Goal: Use online tool/utility: Utilize a website feature to perform a specific function

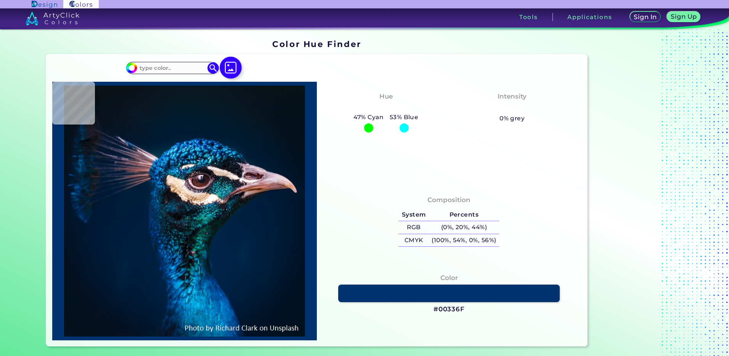
drag, startPoint x: 0, startPoint y: 0, endPoint x: 226, endPoint y: 67, distance: 235.6
click at [226, 67] on img at bounding box center [231, 67] width 22 height 22
click at [0, 0] on input "file" at bounding box center [0, 0] width 0 height 0
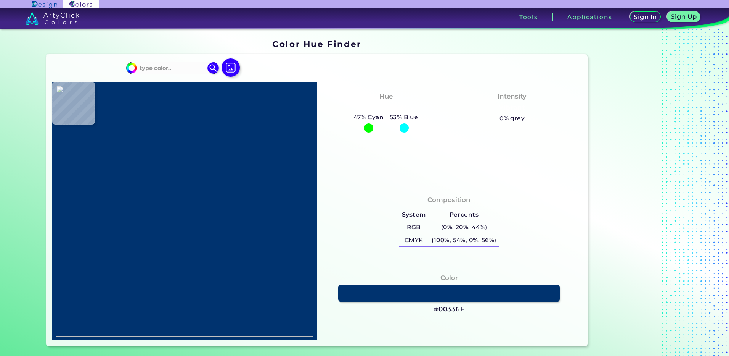
type input "#000000"
type input "#98a39f"
type input "#98A39F"
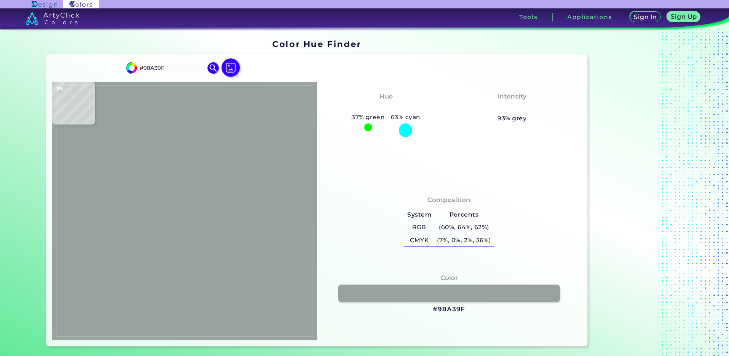
type input "#2c7c9a"
type input "#2C7C9A"
type input "#348dab"
type input "#348DAB"
type input "#388daa"
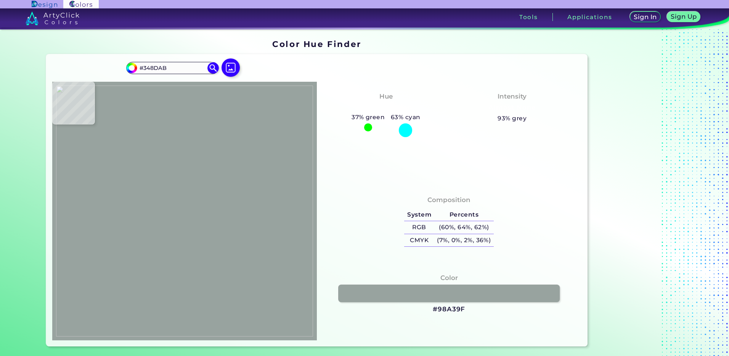
type input "#388DAA"
type input "#4297b3"
type input "#4297B3"
type input "#4898b2"
type input "#4898B2"
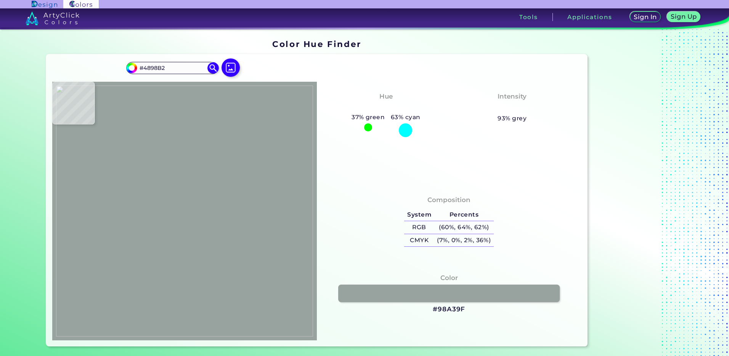
type input "#4ea1b9"
type input "#4EA1B9"
type input "#52a8c0"
type input "#52A8C0"
type input "#c8d0cc"
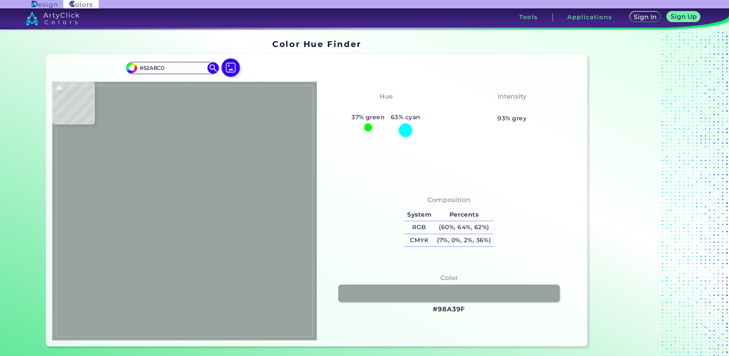
type input "#C8D0CC"
type input "#58b0c7"
type input "#58B0C7"
type input "#5ab2c7"
type input "#5AB2C7"
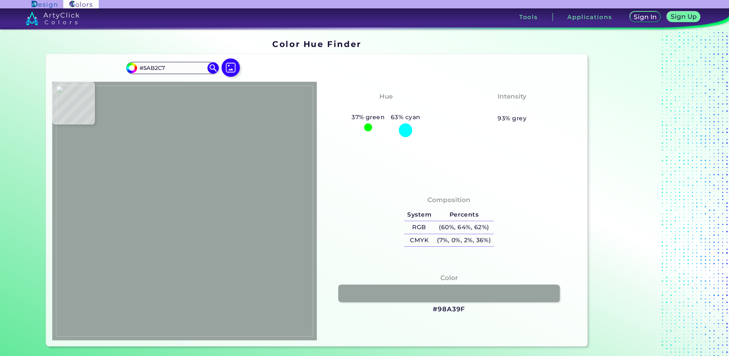
type input "#60b5cc"
type input "#60B5CC"
type input "#66b6cb"
type input "#66B6CB"
type input "#ce524e"
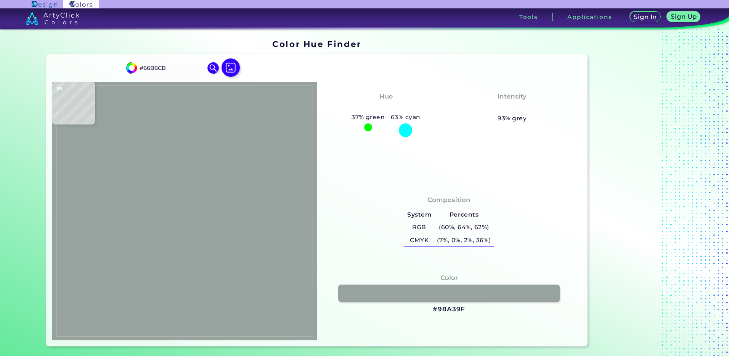
type input "#CE524E"
type input "#f6c19c"
type input "#F6C19C"
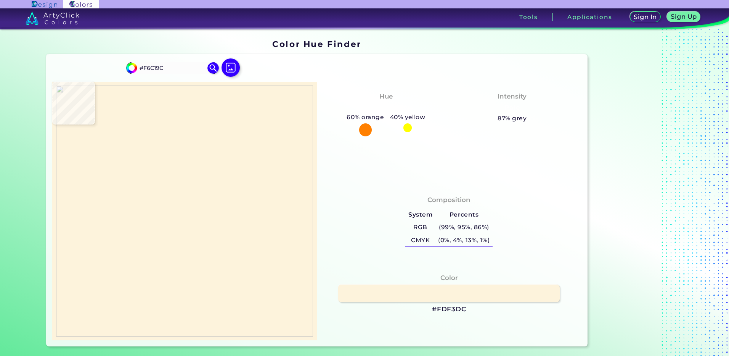
type input "#fdf3dc"
type input "#FDF3DC"
type input "#fdefd7"
type input "#FDEFD7"
type input "#f8aaa3"
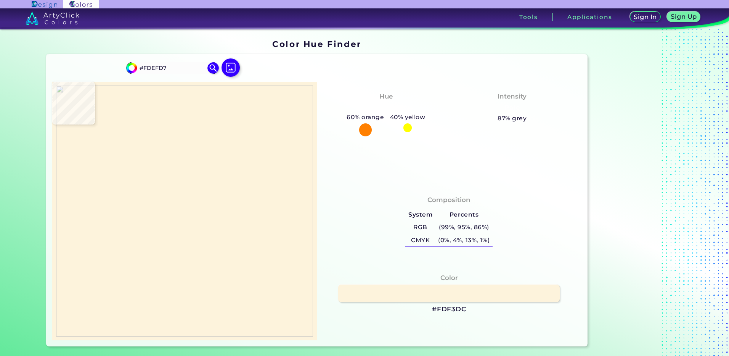
type input "#F8AAA3"
type input "#efaba8"
type input "#EFABA8"
type input "#63b7db"
type input "#63B7DB"
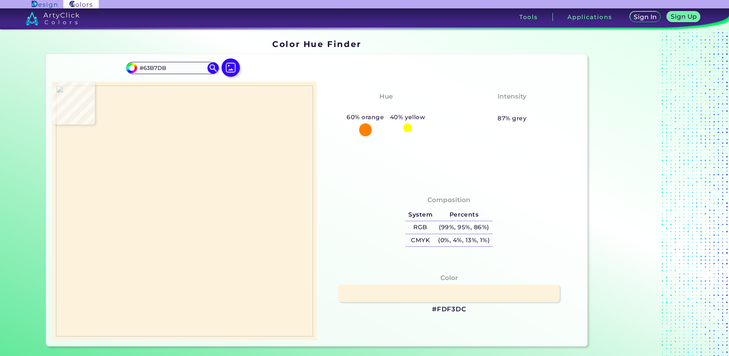
type input "#56b5d8"
type input "#56B5D8"
type input "#4faed2"
type input "#4FAED2"
type input "#4eacd0"
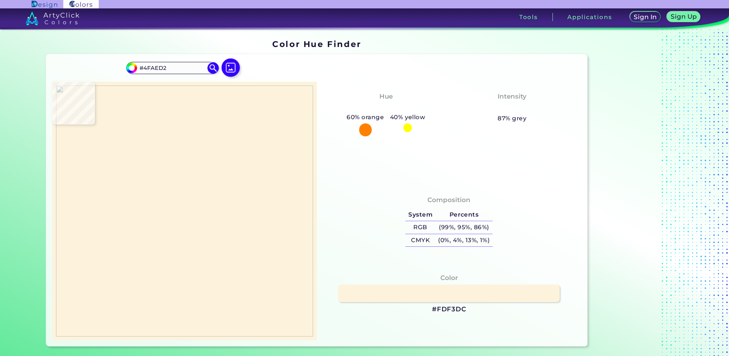
type input "#4EACD0"
type input "#4dabd0"
type input "#4DABD0"
type input "#4ca9ce"
type input "#4CA9CE"
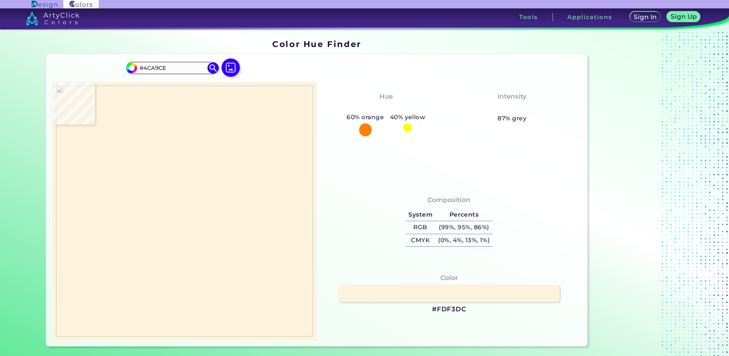
type input "#4da9cd"
type input "#4DA9CD"
type input "#4da7cc"
type input "#4DA7CC"
type input "#4fa7cb"
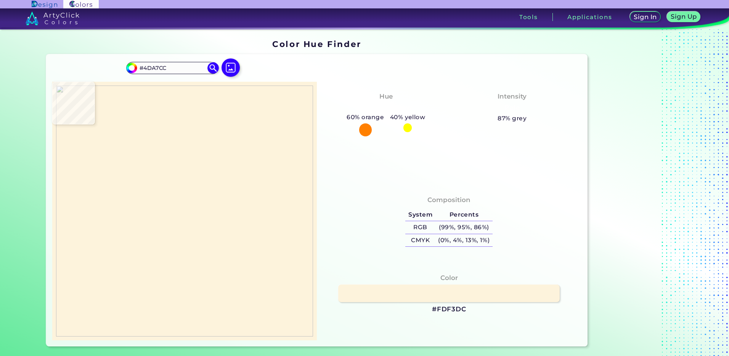
type input "#4FA7CB"
type input "#51a6cb"
type input "#51A6CB"
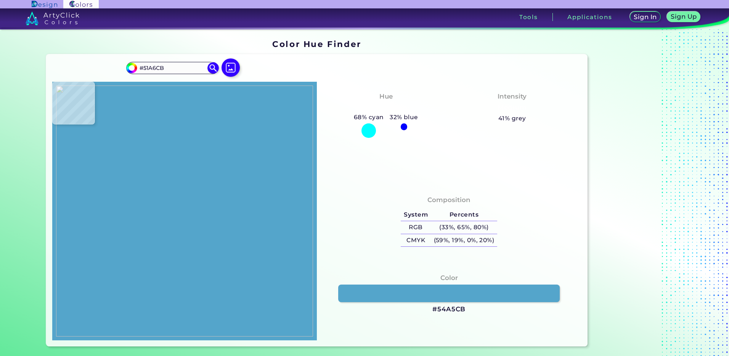
type input "#54a5cb"
type input "#54A5CB"
type input "#6b9ab6"
type input "#6B9AB6"
type input "#b06b67"
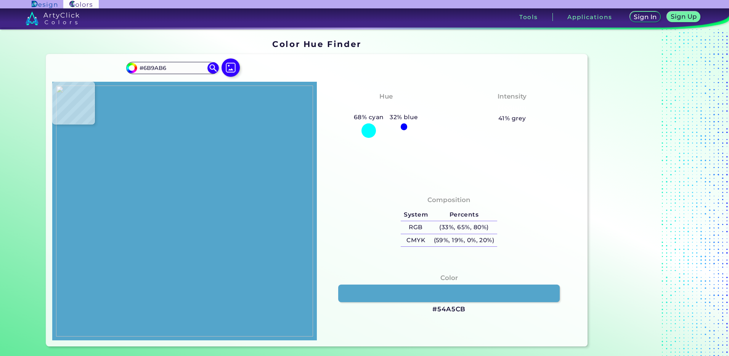
type input "#B06B67"
type input "#ae534e"
type input "#AE534E"
type input "#f3eee6"
type input "#F3EEE6"
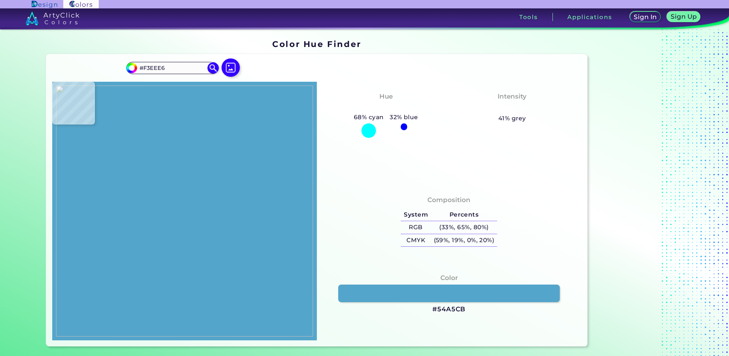
type input "#d4b9b6"
type input "#D4B9B6"
type input "#f9cdc6"
type input "#F9CDC6"
type input "#faccc5"
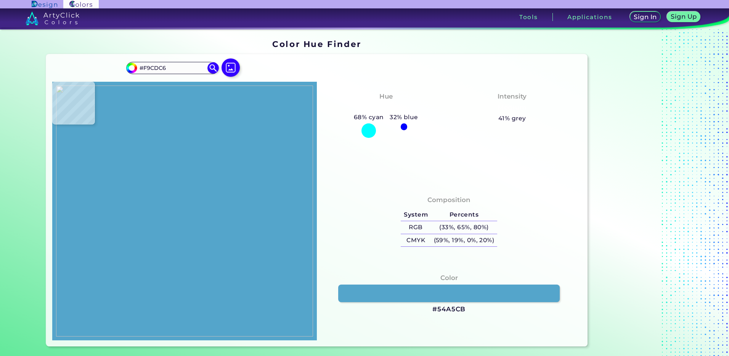
type input "#FACCC5"
type input "#facbc4"
type input "#FACBC4"
type input "#faccc4"
type input "#FACCC4"
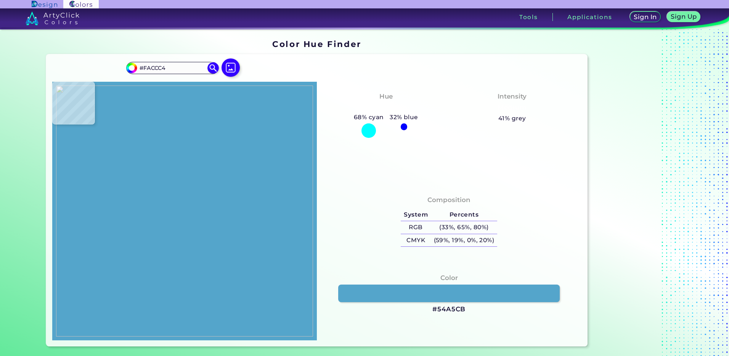
type input "#fbccc4"
type input "#FBCCC4"
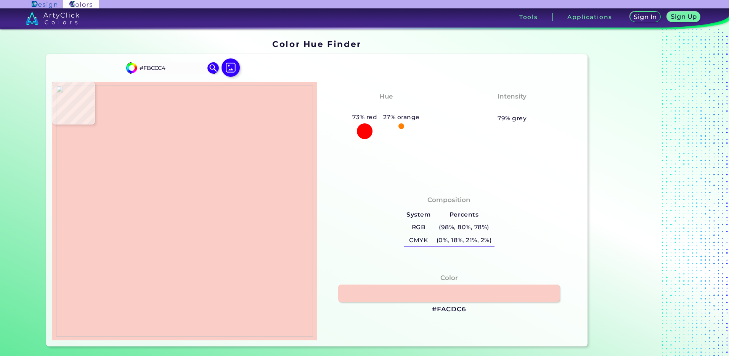
type input "#facdc6"
type input "#FACDC6"
type input "#facec6"
type input "#FACEC6"
type input "#facdc6"
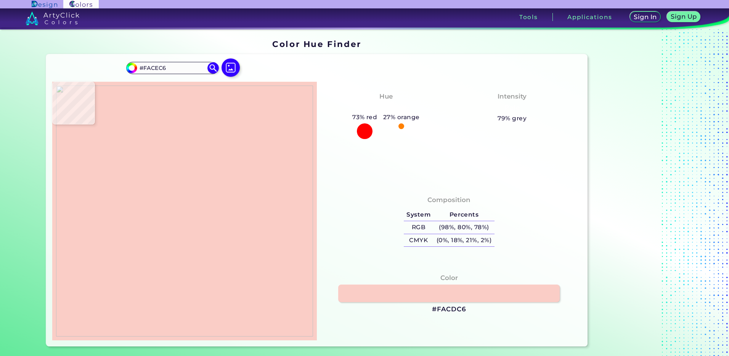
type input "#FACDC6"
type input "#fbcec6"
type input "#FBCEC6"
type input "#facdc6"
type input "#FACDC6"
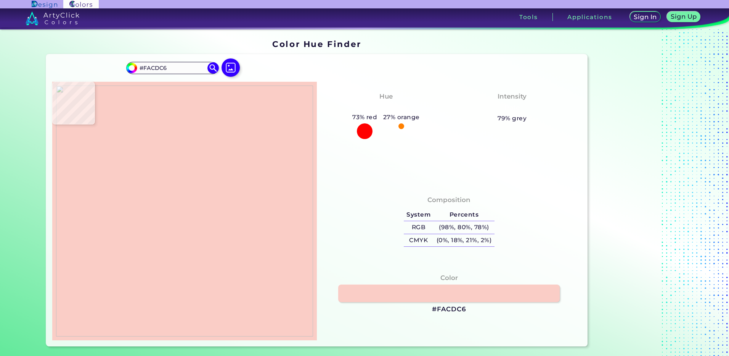
type input "#facec7"
type input "#FACEC7"
type input "#facec6"
type input "#FACEC6"
type input "#facec7"
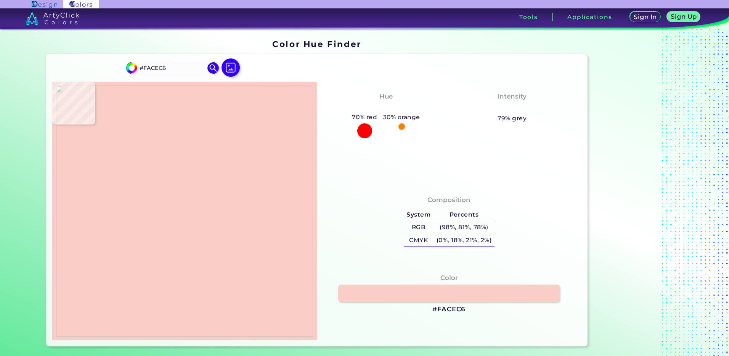
type input "#FACEC7"
type input "#facdc6"
type input "#FACDC6"
type input "#fbcec6"
type input "#FBCEC6"
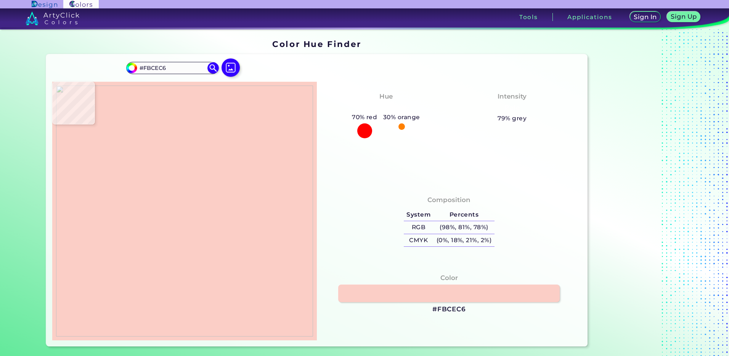
click at [177, 179] on img at bounding box center [184, 210] width 257 height 251
click at [448, 309] on h3 "#FBCEC6" at bounding box center [450, 308] width 34 height 9
click at [193, 187] on img at bounding box center [184, 210] width 257 height 251
type input "#f7d4b3"
type input "#F7D4B3"
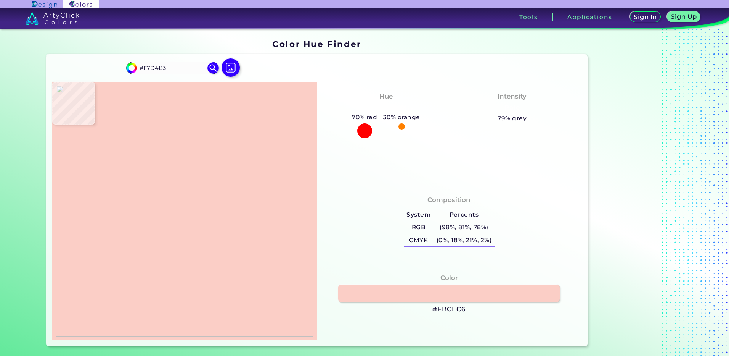
type input "#d2624d"
type input "#D2624D"
type input "#e79485"
type input "#E79485"
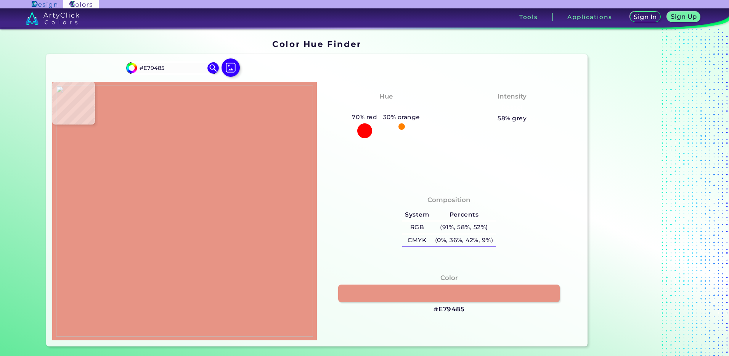
type input "#f9c3b9"
type input "#F9C3B9"
type input "#fac7bd"
type input "#FAC7BD"
type input "#fbc6bd"
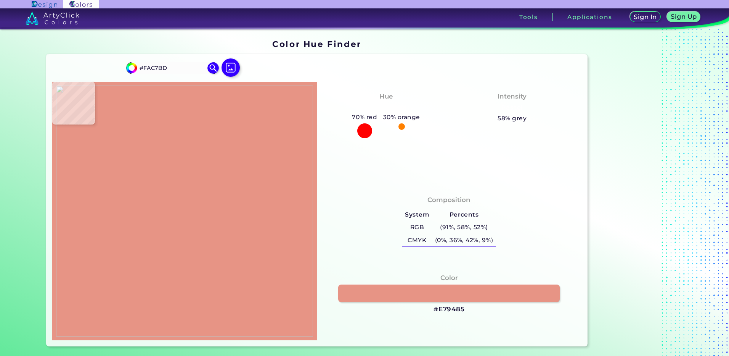
type input "#FBC6BD"
type input "#fbc5bc"
type input "#FBC5BC"
type input "#fac5bc"
type input "#FAC5BC"
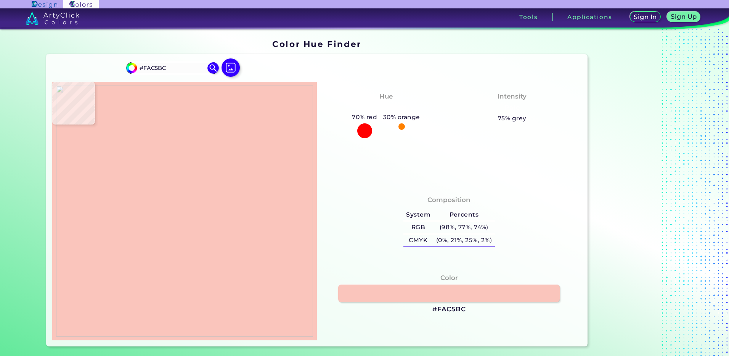
type input "#fac6bd"
type input "#FAC6BD"
type input "#fbc7bd"
type input "#FBC7BD"
type input "#fbc8bf"
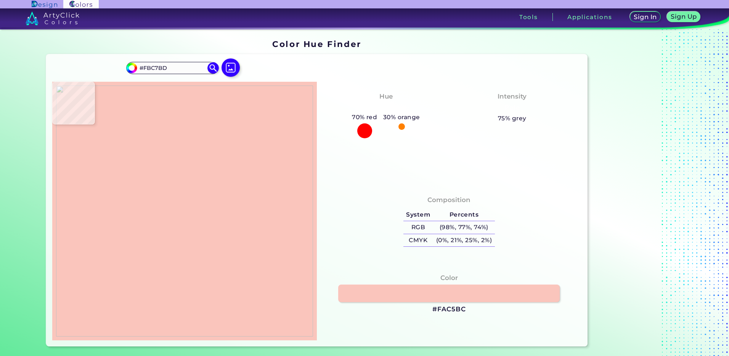
type input "#FBC8BF"
type input "#fac8be"
type input "#FAC8BE"
type input "#fac9bf"
type input "#FAC9BF"
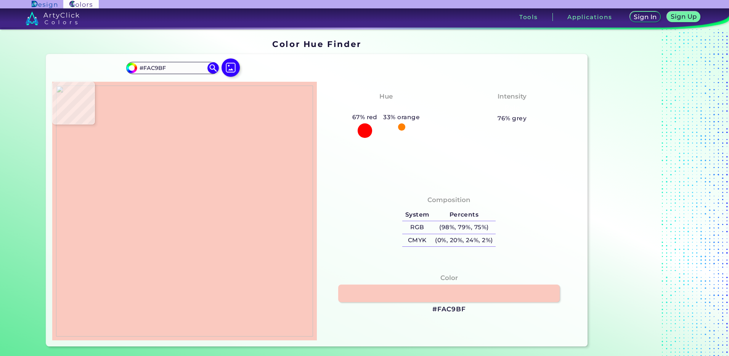
type input "#fac9c3"
type input "#FAC9C3"
type input "#fbccc4"
type input "#FBCCC4"
type input "#fbcec6"
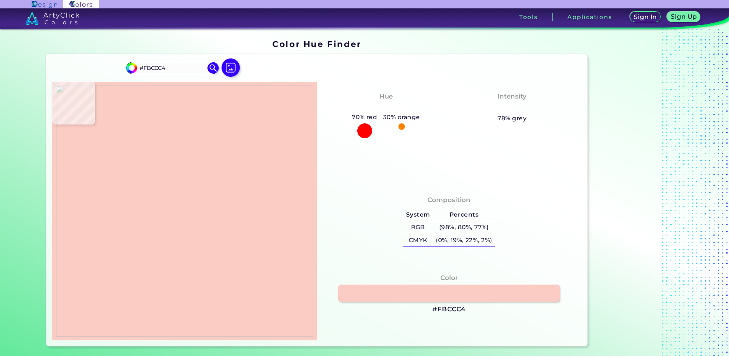
type input "#FBCEC6"
type input "#facdc6"
type input "#FACDC6"
type input "#f8ccc5"
type input "#F8CCC5"
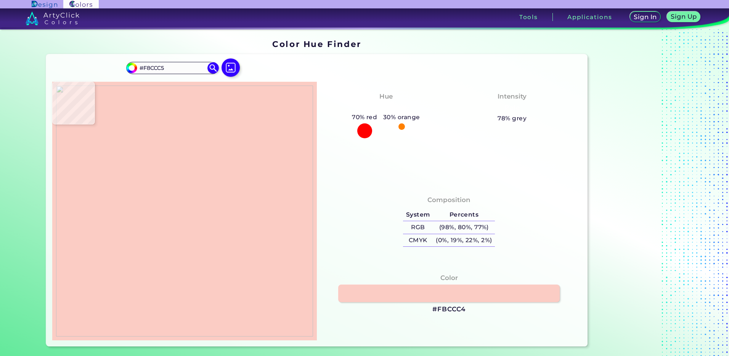
type input "#f7cec7"
type input "#F7CEC7"
type input "#de7870"
type input "#DE7870"
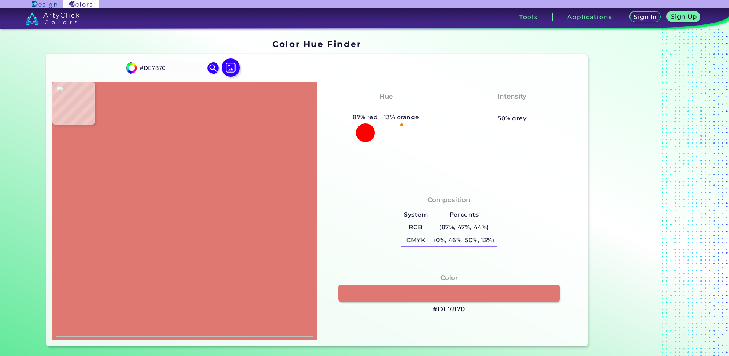
type input "#f8cdc6"
type input "#F8CDC6"
type input "#f8ccc5"
type input "#F8CCC5"
type input "#f8cdc5"
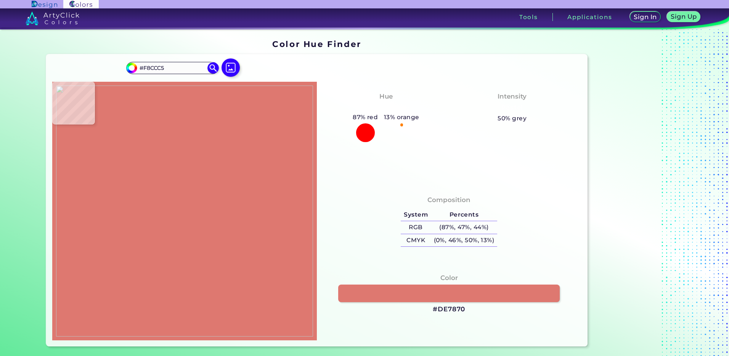
type input "#F8CDC5"
type input "#f8ccc5"
type input "#F8CCC5"
type input "#facdc6"
type input "#FACDC6"
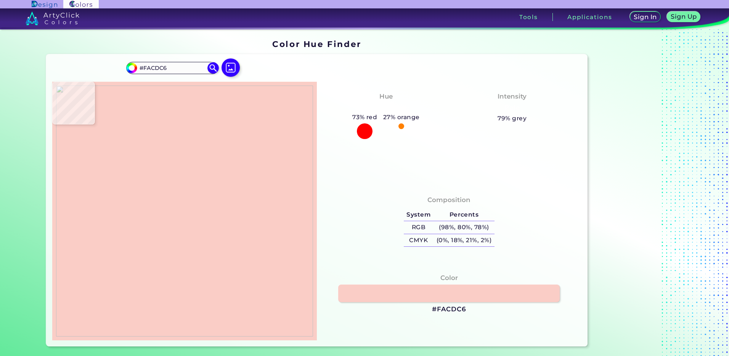
type input "#f9ccc5"
type input "#F9CCC5"
type input "#facdc6"
type input "#FACDC6"
type input "#facec6"
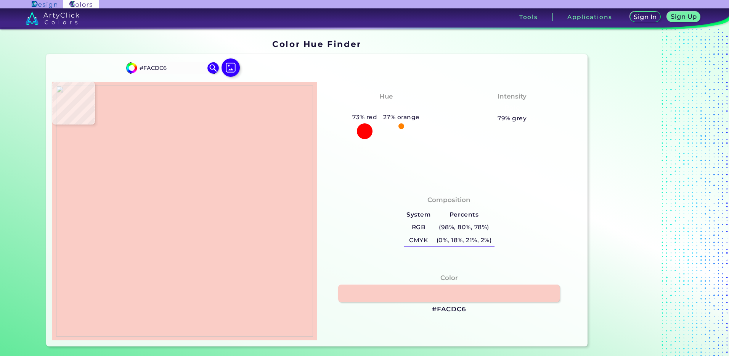
type input "#FACEC6"
type input "#f9cdc6"
type input "#F9CDC6"
type input "#facdc6"
type input "#FACDC6"
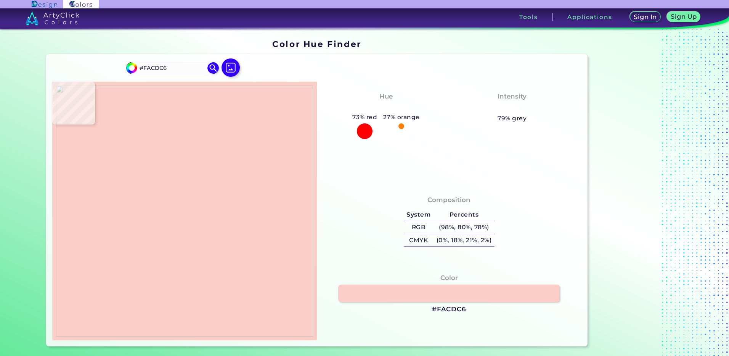
type input "#faccc6"
type input "#FACCC6"
type input "#facdc5"
type input "#FACDC5"
type input "#faccc5"
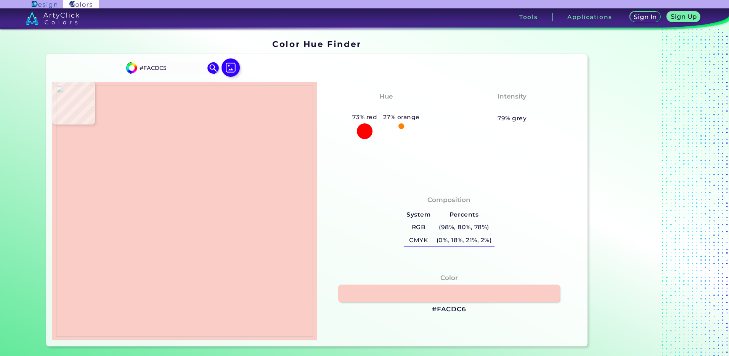
type input "#FACCC5"
type input "#facdc6"
type input "#FACDC6"
type input "#f9cdc6"
type input "#F9CDC6"
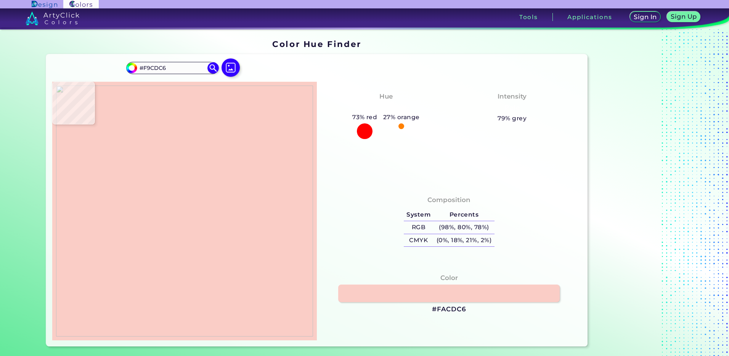
type input "#facec6"
type input "#FACEC6"
type input "#f9cdc6"
type input "#F9CDC6"
type input "#f9ccc5"
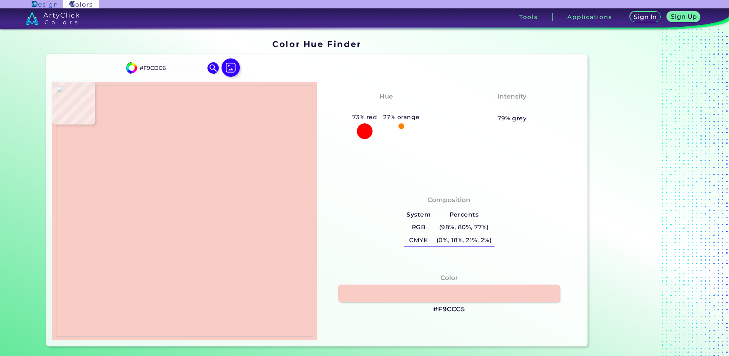
type input "#F9CCC5"
type input "#f9ccc4"
type input "#F9CCC4"
type input "#facbc4"
type input "#FACBC4"
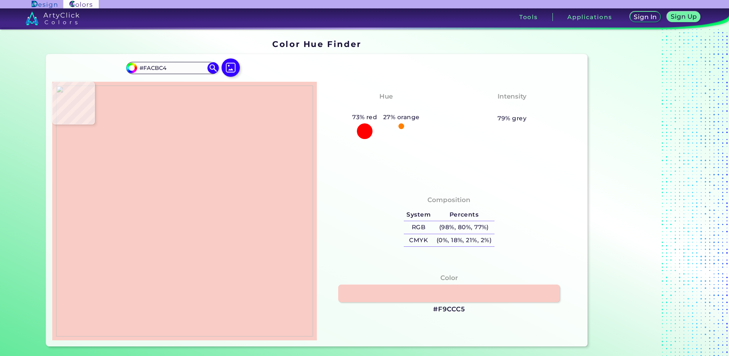
type input "#facac4"
type input "#FACAC4"
type input "#fac9c1"
type input "#FAC9C1"
type input "#fac8bf"
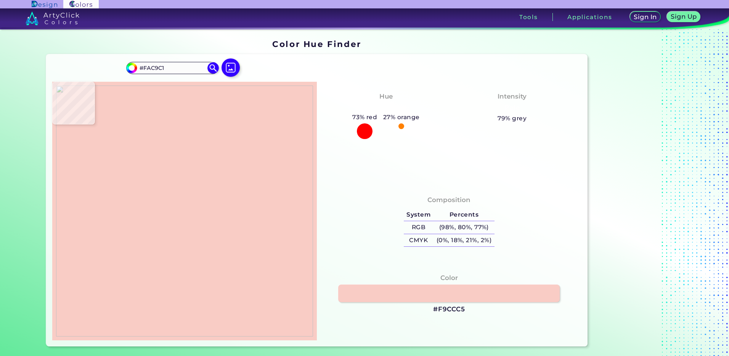
type input "#FAC8BF"
type input "#fac6bd"
type input "#FAC6BD"
type input "#fbc7bd"
type input "#FBC7BD"
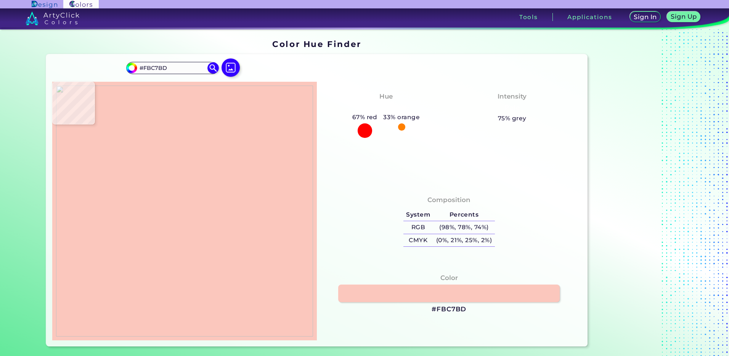
type input "#fac7bd"
type input "#FAC7BD"
type input "#fbc8be"
type input "#FBC8BE"
type input "#fac9bf"
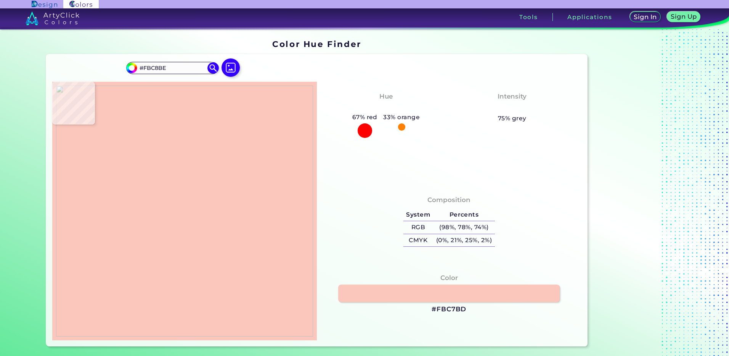
type input "#FAC9BF"
type input "#facac2"
type input "#FACAC2"
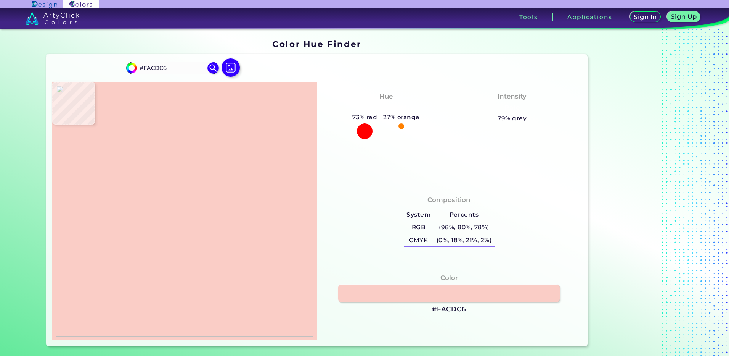
click at [192, 178] on img at bounding box center [184, 210] width 257 height 251
click at [459, 311] on h3 "#FACDC6" at bounding box center [449, 308] width 34 height 9
click at [185, 171] on img at bounding box center [184, 210] width 257 height 251
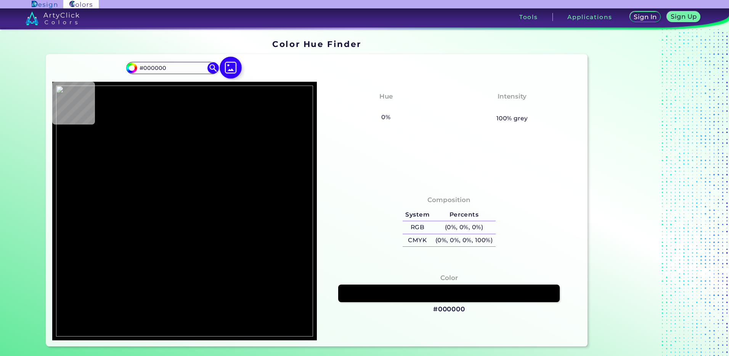
click at [224, 64] on img at bounding box center [231, 67] width 22 height 22
click at [0, 0] on input "file" at bounding box center [0, 0] width 0 height 0
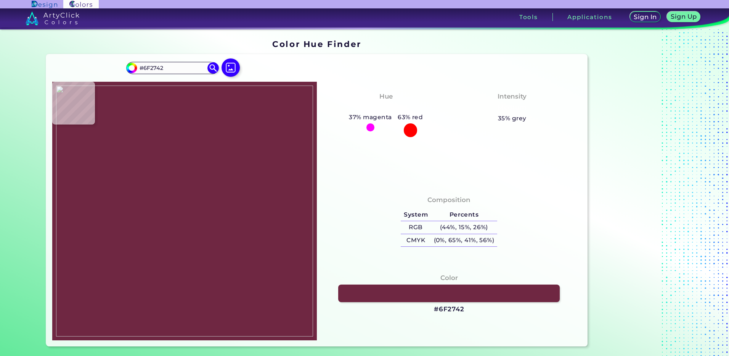
click at [190, 176] on img at bounding box center [184, 210] width 257 height 251
drag, startPoint x: 443, startPoint y: 308, endPoint x: 443, endPoint y: 304, distance: 3.8
click at [443, 308] on h3 "#6F2742" at bounding box center [449, 308] width 31 height 9
click at [227, 72] on img at bounding box center [231, 67] width 22 height 22
click at [0, 0] on input "file" at bounding box center [0, 0] width 0 height 0
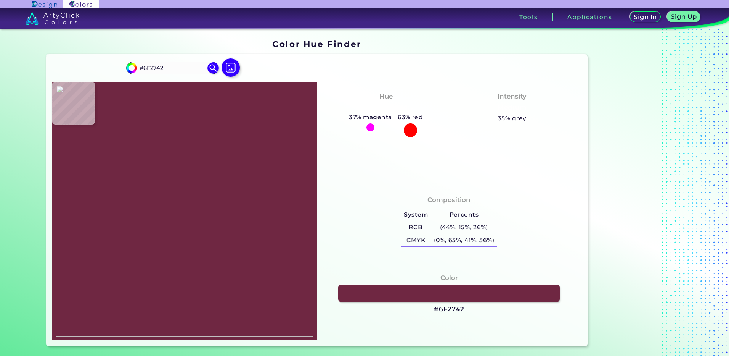
click at [172, 177] on img at bounding box center [184, 210] width 257 height 251
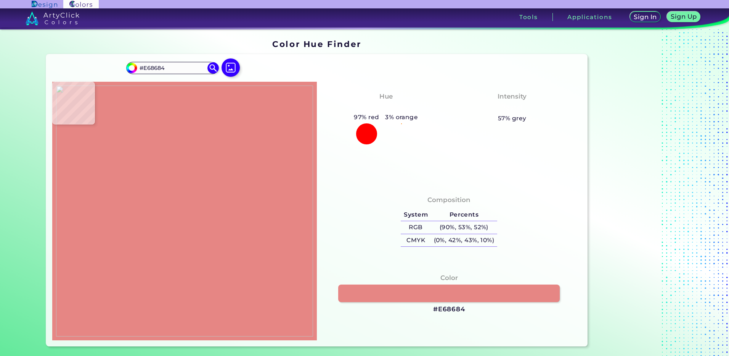
click at [166, 179] on img at bounding box center [184, 210] width 257 height 251
click at [449, 312] on h3 "#E68684" at bounding box center [449, 308] width 32 height 9
click at [178, 181] on img at bounding box center [184, 210] width 257 height 251
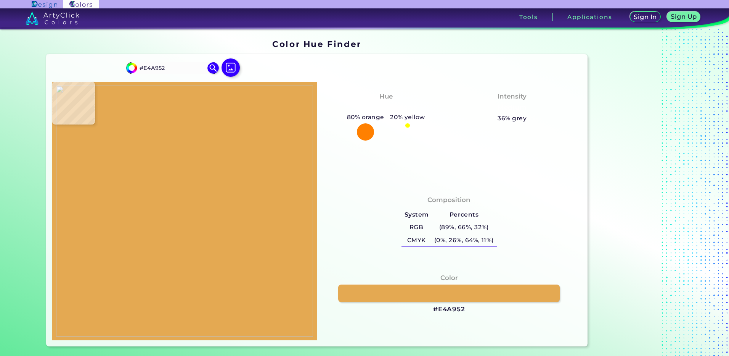
click at [166, 172] on img at bounding box center [184, 210] width 257 height 251
click at [452, 311] on h3 "#E4A952" at bounding box center [449, 308] width 32 height 9
click at [168, 177] on img at bounding box center [184, 210] width 257 height 251
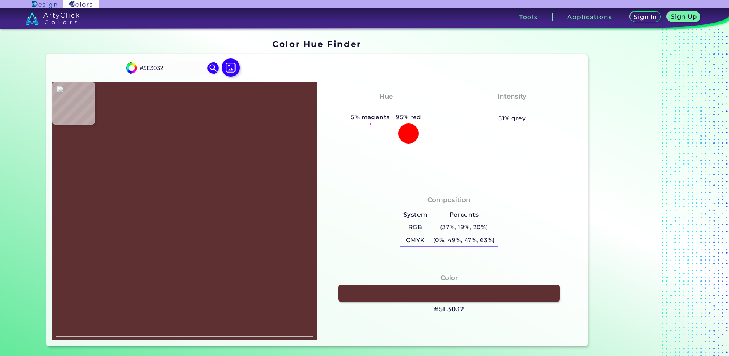
click at [169, 174] on img at bounding box center [184, 210] width 257 height 251
click at [450, 308] on h3 "#582C30" at bounding box center [449, 308] width 31 height 9
click at [169, 171] on img at bounding box center [184, 210] width 257 height 251
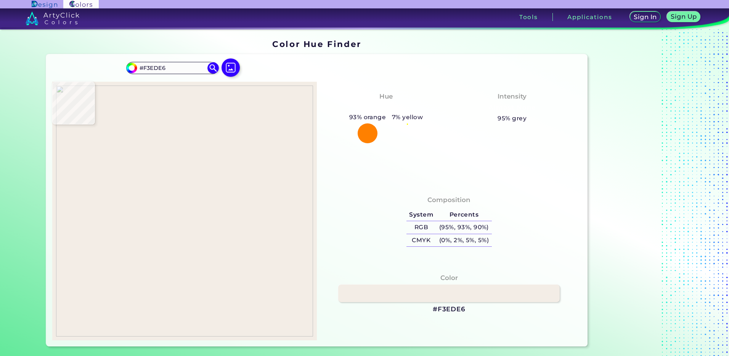
click at [171, 177] on img at bounding box center [184, 210] width 257 height 251
click at [451, 310] on h3 "#F3EDE5" at bounding box center [449, 308] width 32 height 9
click at [166, 167] on img at bounding box center [184, 210] width 257 height 251
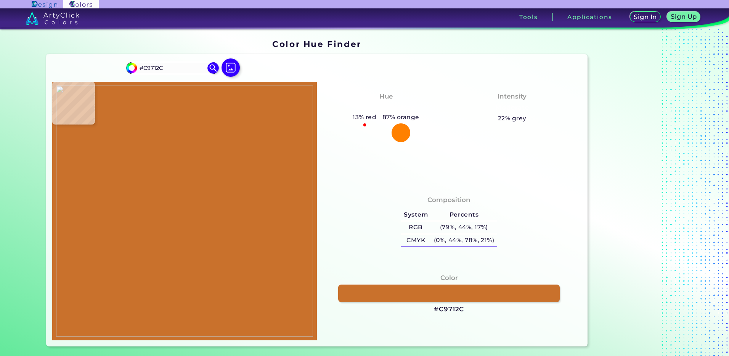
click at [167, 175] on img at bounding box center [184, 210] width 257 height 251
click at [457, 308] on h3 "#C9712C" at bounding box center [449, 308] width 30 height 9
click at [159, 176] on img at bounding box center [184, 210] width 257 height 251
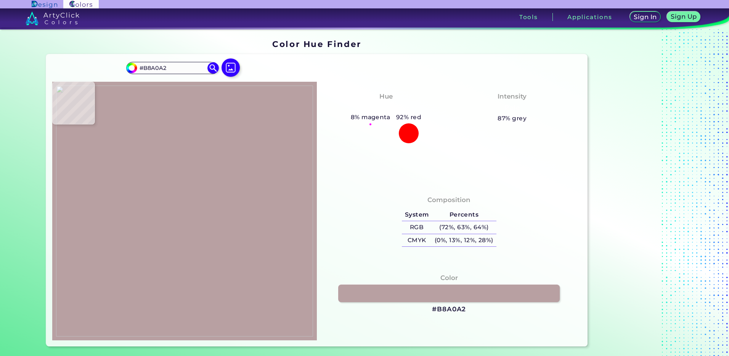
click at [168, 178] on img at bounding box center [184, 210] width 257 height 251
click at [456, 311] on h3 "#B8A0A2" at bounding box center [449, 308] width 34 height 9
drag, startPoint x: 198, startPoint y: 186, endPoint x: 157, endPoint y: 171, distance: 43.9
click at [198, 185] on img at bounding box center [184, 210] width 257 height 251
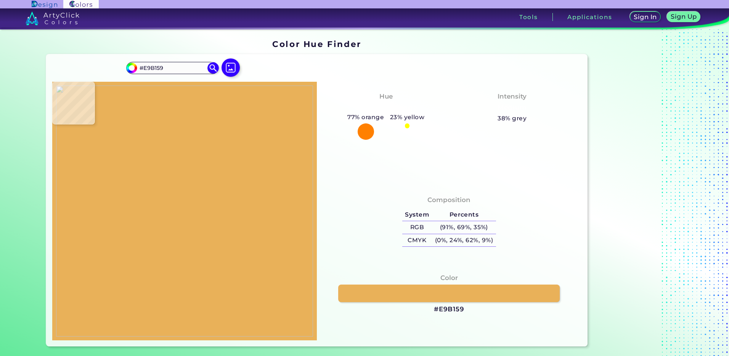
click at [167, 172] on img at bounding box center [184, 210] width 257 height 251
click at [452, 312] on h3 "#E9B159" at bounding box center [449, 308] width 31 height 9
click at [172, 175] on img at bounding box center [184, 210] width 257 height 251
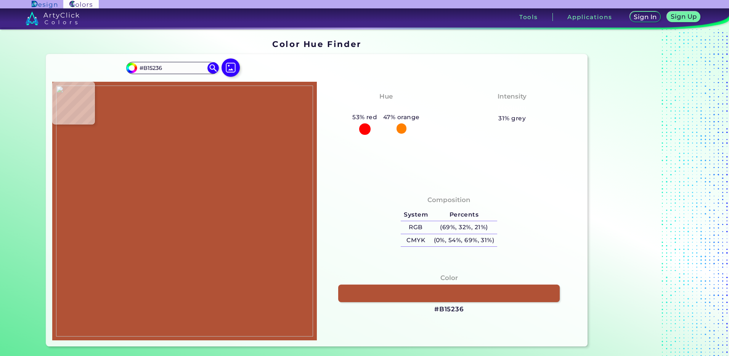
click at [166, 173] on img at bounding box center [184, 210] width 257 height 251
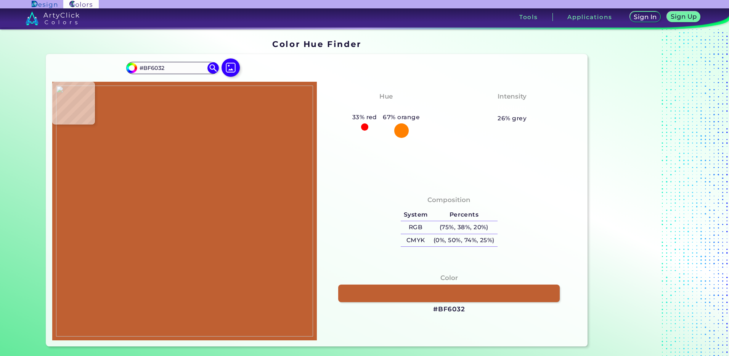
click at [166, 174] on img at bounding box center [184, 210] width 257 height 251
click at [458, 311] on h3 "#BF6032" at bounding box center [449, 308] width 32 height 9
click at [163, 179] on img at bounding box center [184, 210] width 257 height 251
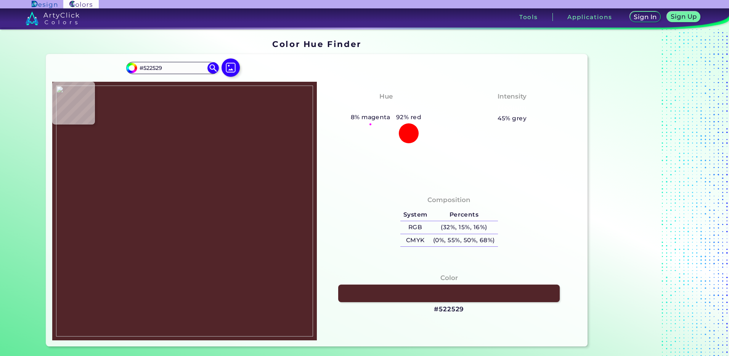
click at [168, 172] on img at bounding box center [184, 210] width 257 height 251
drag, startPoint x: 449, startPoint y: 311, endPoint x: 442, endPoint y: 267, distance: 44.5
click at [449, 311] on h3 "#522529" at bounding box center [449, 308] width 30 height 9
click at [159, 206] on img at bounding box center [184, 210] width 257 height 251
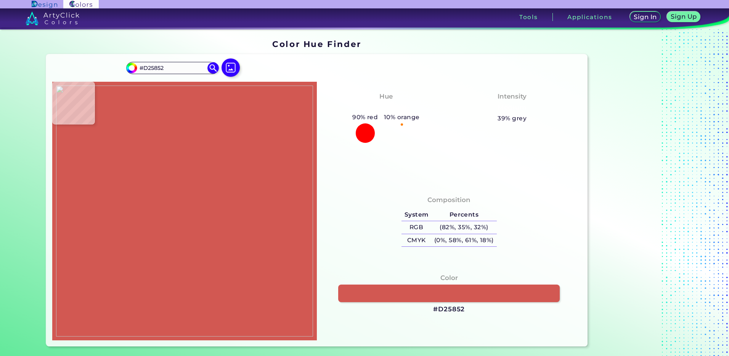
click at [174, 206] on img at bounding box center [184, 210] width 257 height 251
click at [169, 201] on img at bounding box center [184, 210] width 257 height 251
click at [437, 308] on h3 "#D6585A" at bounding box center [449, 308] width 33 height 9
click at [170, 181] on img at bounding box center [184, 210] width 257 height 251
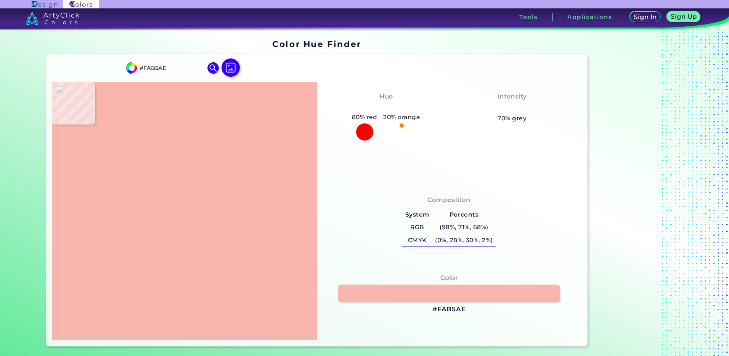
click at [172, 192] on img at bounding box center [184, 210] width 257 height 251
click at [170, 191] on img at bounding box center [184, 210] width 257 height 251
click at [172, 194] on img at bounding box center [184, 210] width 257 height 251
click at [454, 308] on h3 "#F9B2A9" at bounding box center [449, 308] width 33 height 9
click at [175, 187] on img at bounding box center [184, 210] width 257 height 251
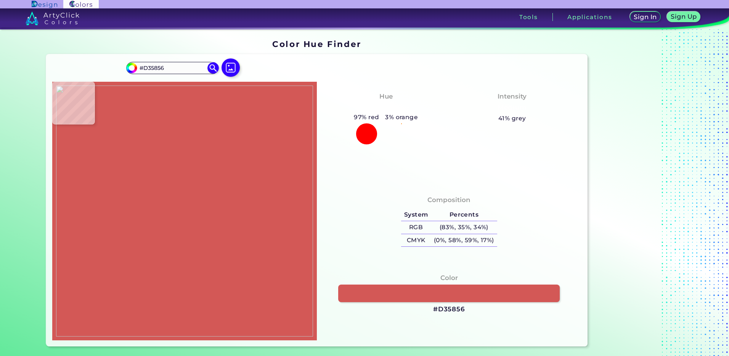
click at [172, 204] on img at bounding box center [184, 210] width 257 height 251
click at [445, 313] on h3 "#D35856" at bounding box center [449, 308] width 32 height 9
click at [171, 205] on img at bounding box center [184, 210] width 257 height 251
click at [169, 201] on img at bounding box center [184, 210] width 257 height 251
click at [433, 308] on h3 "#D7565A" at bounding box center [449, 308] width 33 height 9
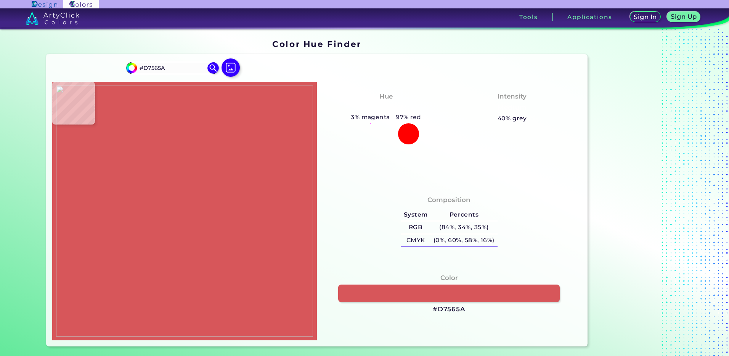
click at [176, 174] on img at bounding box center [184, 210] width 257 height 251
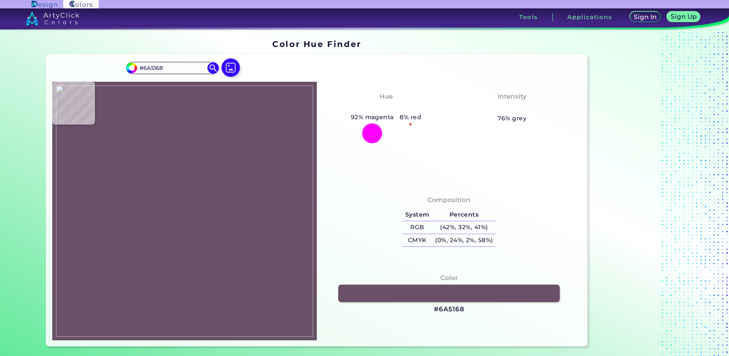
click at [176, 168] on img at bounding box center [184, 210] width 257 height 251
click at [452, 306] on h3 "#6A5168" at bounding box center [449, 308] width 31 height 9
click at [174, 169] on img at bounding box center [184, 210] width 257 height 251
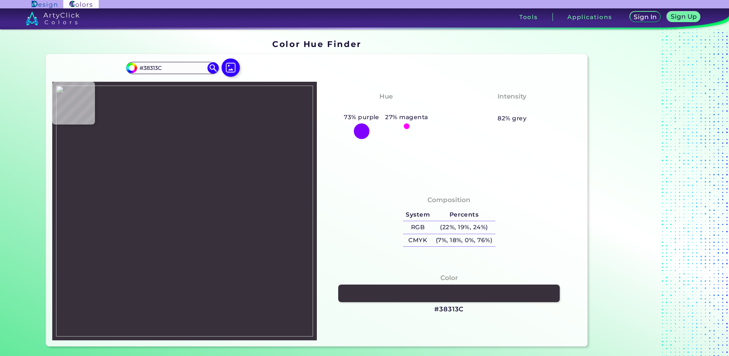
click at [177, 164] on img at bounding box center [184, 210] width 257 height 251
click at [450, 311] on h3 "#38313C" at bounding box center [448, 308] width 29 height 9
click at [185, 182] on img at bounding box center [184, 210] width 257 height 251
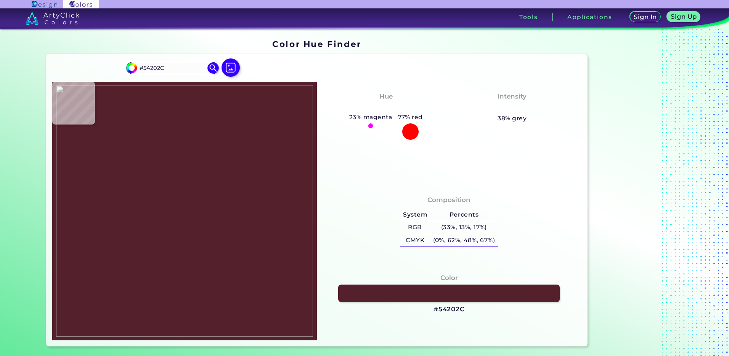
click at [177, 171] on img at bounding box center [184, 210] width 257 height 251
click at [441, 308] on h3 "#54202C" at bounding box center [449, 308] width 31 height 9
click at [225, 67] on img at bounding box center [231, 67] width 22 height 22
click at [0, 0] on input "file" at bounding box center [0, 0] width 0 height 0
click at [186, 181] on img at bounding box center [184, 210] width 257 height 251
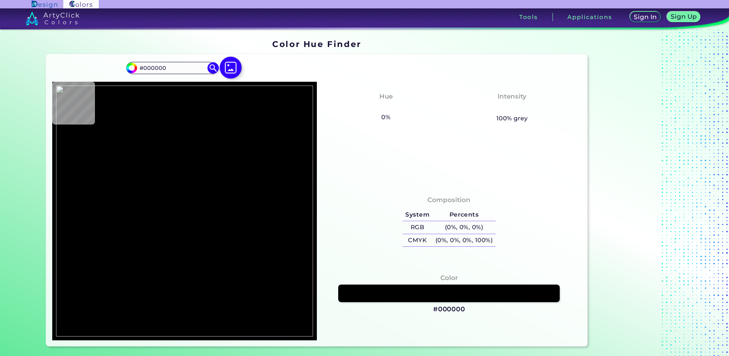
click at [233, 71] on img at bounding box center [231, 67] width 22 height 22
click at [0, 0] on input "file" at bounding box center [0, 0] width 0 height 0
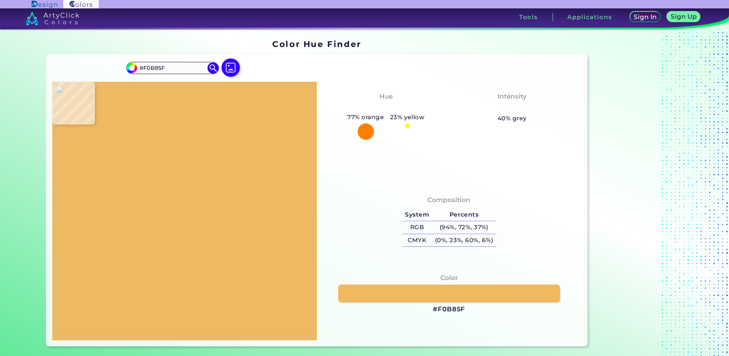
click at [182, 192] on img at bounding box center [184, 210] width 257 height 251
click at [445, 312] on h3 "#F0B85F" at bounding box center [449, 308] width 32 height 9
click at [182, 189] on img at bounding box center [184, 210] width 257 height 251
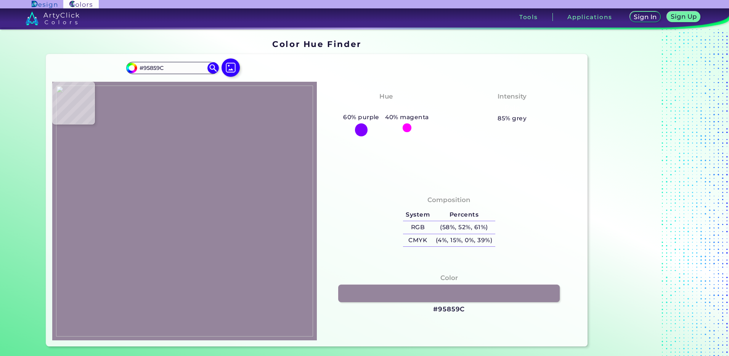
click at [176, 193] on img at bounding box center [184, 210] width 257 height 251
drag, startPoint x: 448, startPoint y: 310, endPoint x: 446, endPoint y: 295, distance: 14.7
click at [448, 310] on h3 "#95859C" at bounding box center [449, 308] width 32 height 9
click at [180, 189] on img at bounding box center [184, 210] width 257 height 251
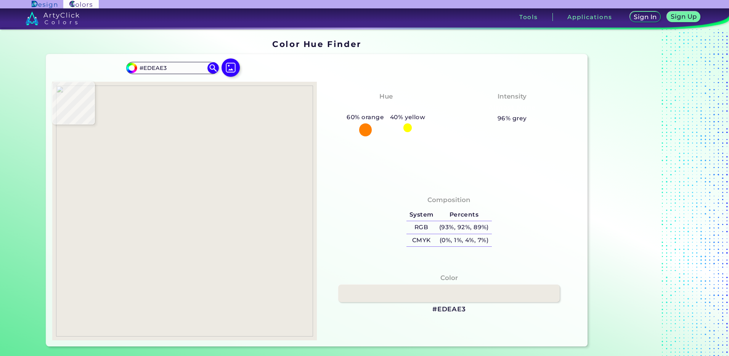
click at [179, 187] on img at bounding box center [184, 210] width 257 height 251
click at [446, 309] on h3 "#EDEAE3" at bounding box center [450, 308] width 34 height 9
click at [187, 192] on img at bounding box center [184, 210] width 257 height 251
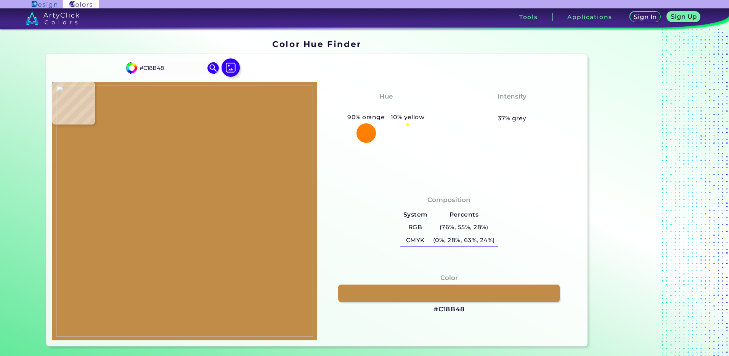
click at [190, 187] on img at bounding box center [184, 210] width 257 height 251
click at [444, 309] on h3 "#C18B48" at bounding box center [449, 308] width 31 height 9
click at [174, 191] on img at bounding box center [184, 210] width 257 height 251
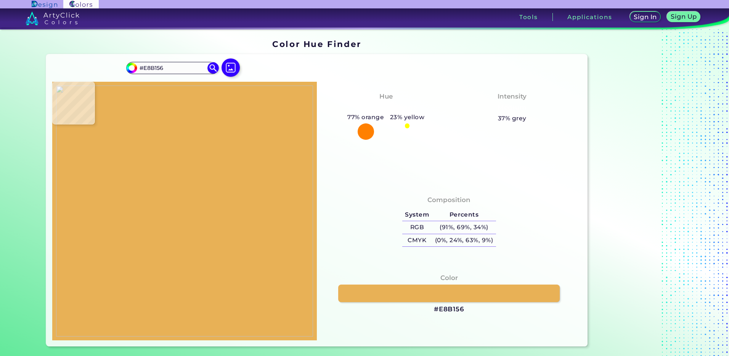
click at [172, 190] on img at bounding box center [184, 210] width 257 height 251
drag, startPoint x: 457, startPoint y: 306, endPoint x: 439, endPoint y: 237, distance: 71.2
click at [457, 306] on h3 "#E8B156" at bounding box center [449, 308] width 31 height 9
click at [226, 70] on img at bounding box center [231, 67] width 22 height 22
click at [0, 0] on input "file" at bounding box center [0, 0] width 0 height 0
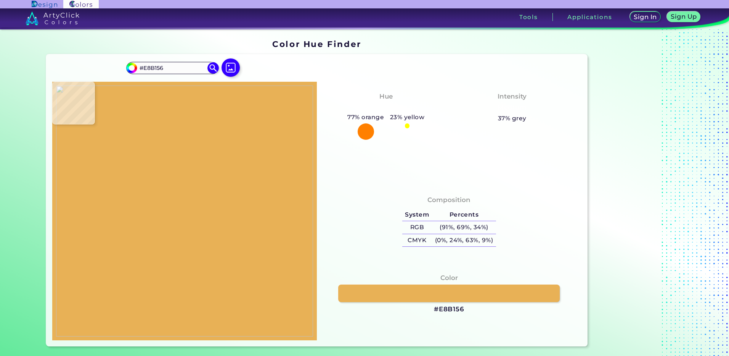
click at [109, 230] on img at bounding box center [184, 210] width 257 height 251
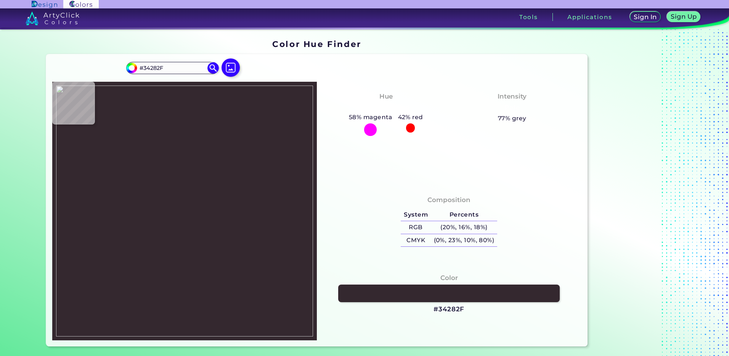
click at [119, 216] on img at bounding box center [184, 210] width 257 height 251
click at [436, 309] on h3 "#34282F" at bounding box center [449, 308] width 31 height 9
click at [121, 204] on img at bounding box center [184, 210] width 257 height 251
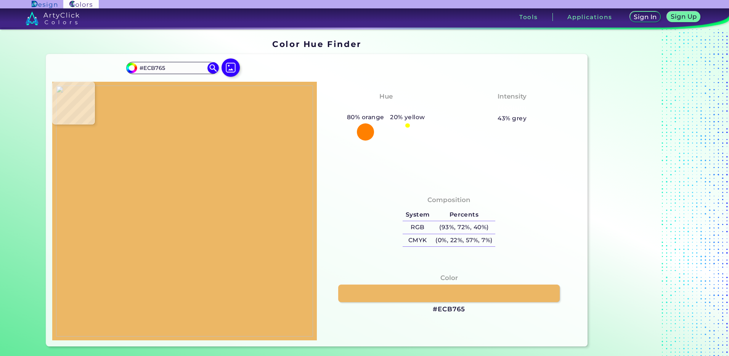
click at [122, 211] on img at bounding box center [184, 210] width 257 height 251
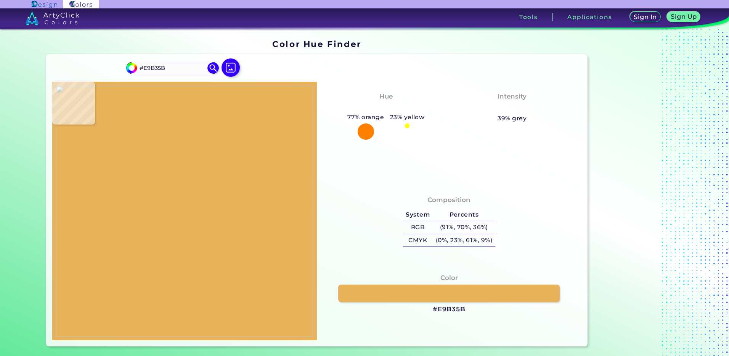
click at [121, 213] on img at bounding box center [184, 210] width 257 height 251
click at [446, 311] on h3 "#E9B35B" at bounding box center [449, 308] width 33 height 9
click at [124, 213] on img at bounding box center [184, 210] width 257 height 251
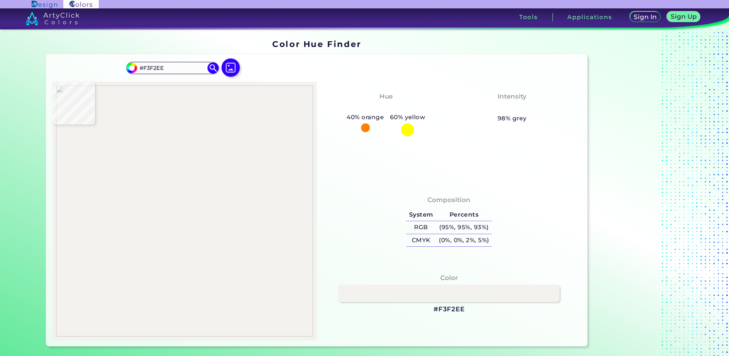
click at [130, 211] on img at bounding box center [184, 210] width 257 height 251
click at [440, 307] on h3 "#F3F2EE" at bounding box center [449, 308] width 31 height 9
click at [137, 214] on img at bounding box center [184, 210] width 257 height 251
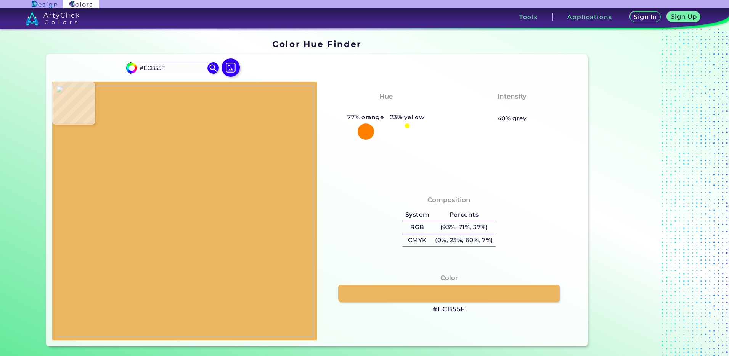
click at [141, 222] on img at bounding box center [184, 210] width 257 height 251
drag, startPoint x: 441, startPoint y: 307, endPoint x: 439, endPoint y: 300, distance: 7.8
click at [441, 307] on h3 "#ECB55F" at bounding box center [449, 308] width 32 height 9
click at [137, 219] on img at bounding box center [184, 210] width 257 height 251
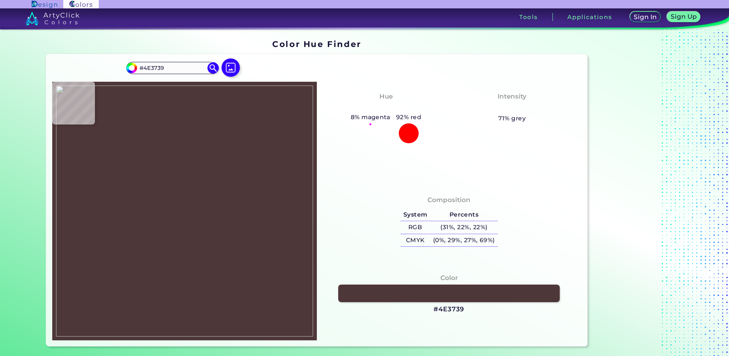
click at [138, 219] on img at bounding box center [184, 210] width 257 height 251
drag, startPoint x: 450, startPoint y: 311, endPoint x: 421, endPoint y: 201, distance: 113.5
click at [450, 311] on h3 "#4E3739" at bounding box center [449, 308] width 31 height 9
click at [134, 217] on img at bounding box center [184, 210] width 257 height 251
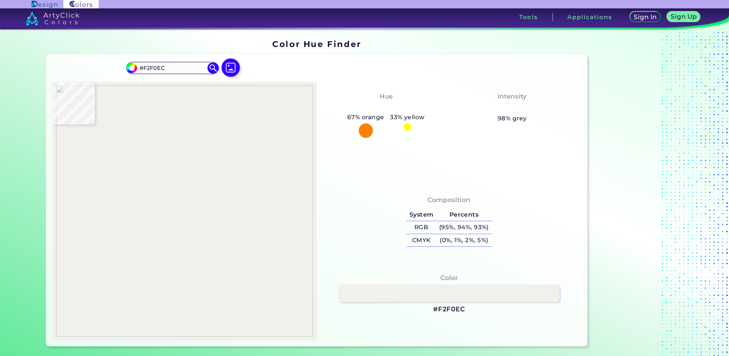
click at [142, 226] on img at bounding box center [184, 210] width 257 height 251
click at [447, 309] on h3 "#F2F0EC" at bounding box center [449, 308] width 32 height 9
click at [143, 230] on img at bounding box center [184, 210] width 257 height 251
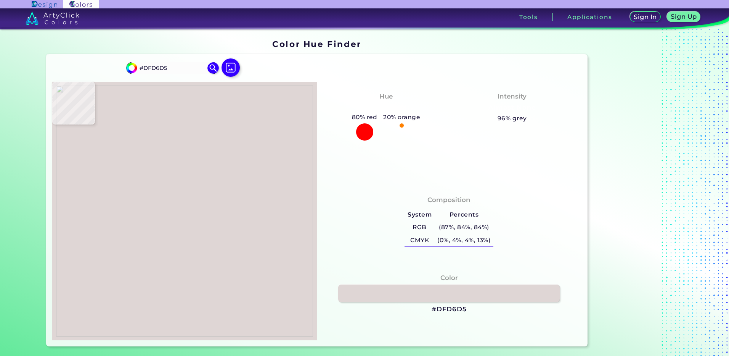
click at [143, 234] on img at bounding box center [184, 210] width 257 height 251
drag, startPoint x: 449, startPoint y: 309, endPoint x: 448, endPoint y: 289, distance: 20.2
click at [449, 309] on h3 "#DFD6D5" at bounding box center [449, 308] width 35 height 9
click at [146, 231] on img at bounding box center [184, 210] width 257 height 251
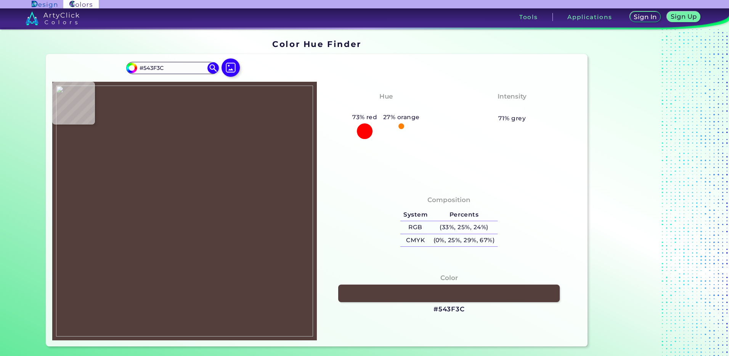
click at [147, 230] on img at bounding box center [184, 210] width 257 height 251
click at [442, 310] on h3 "#543F3C" at bounding box center [449, 308] width 31 height 9
click at [149, 242] on img at bounding box center [184, 210] width 257 height 251
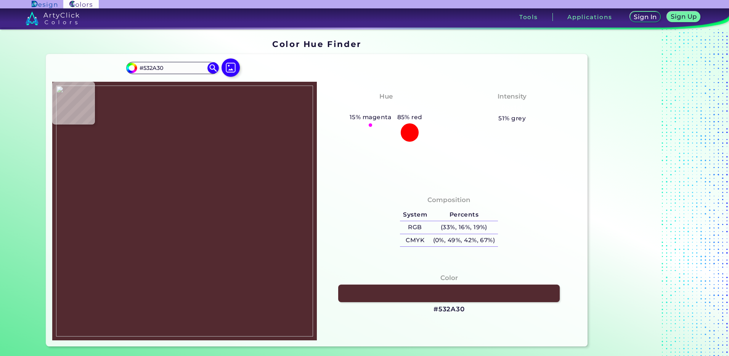
click at [149, 245] on img at bounding box center [184, 210] width 257 height 251
click at [448, 313] on h3 "#532A30" at bounding box center [449, 308] width 31 height 9
